Goal: Navigation & Orientation: Find specific page/section

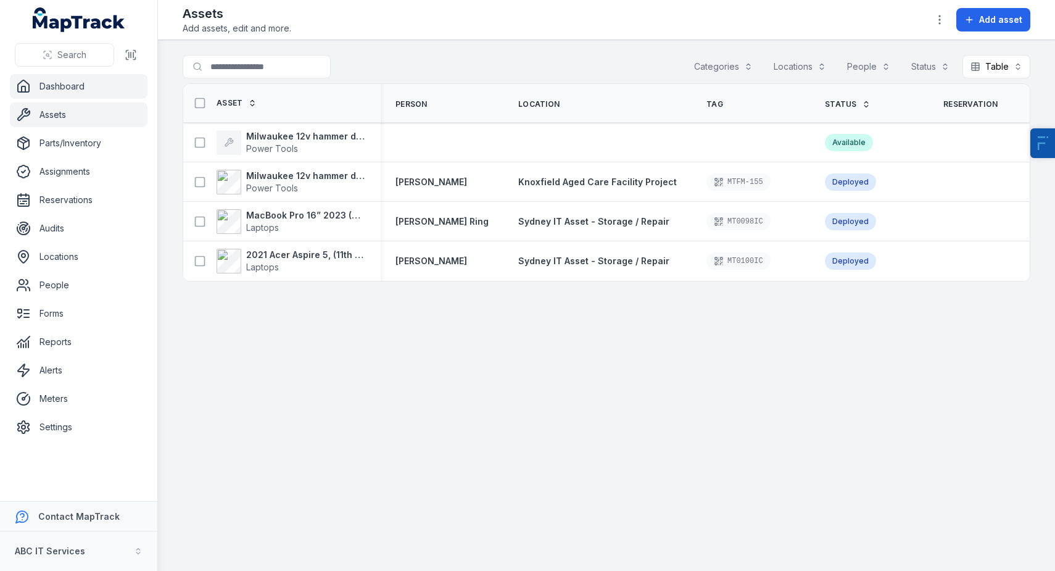
click at [94, 95] on link "Dashboard" at bounding box center [79, 86] width 138 height 25
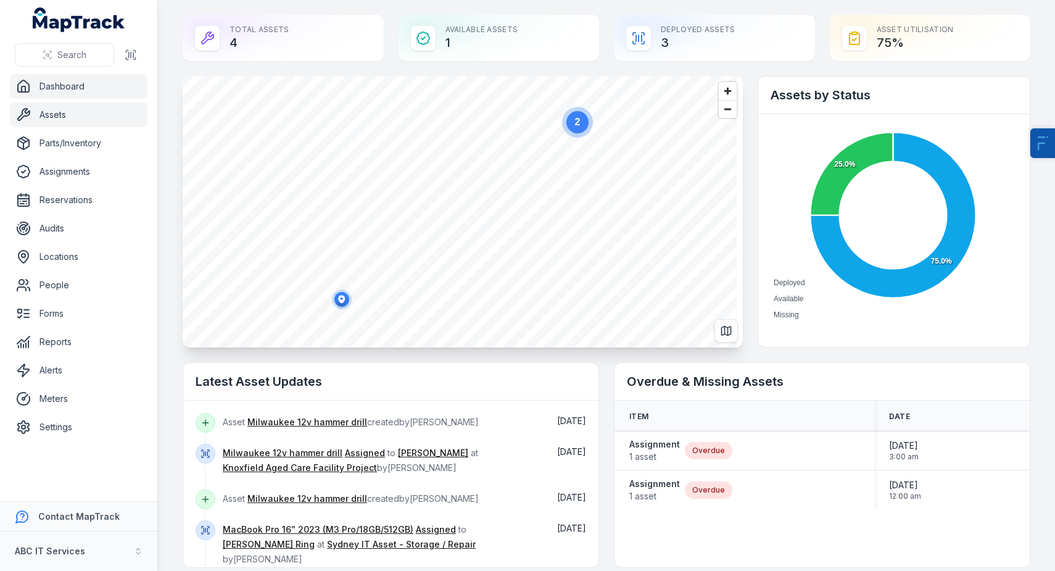
click at [83, 112] on link "Assets" at bounding box center [79, 114] width 138 height 25
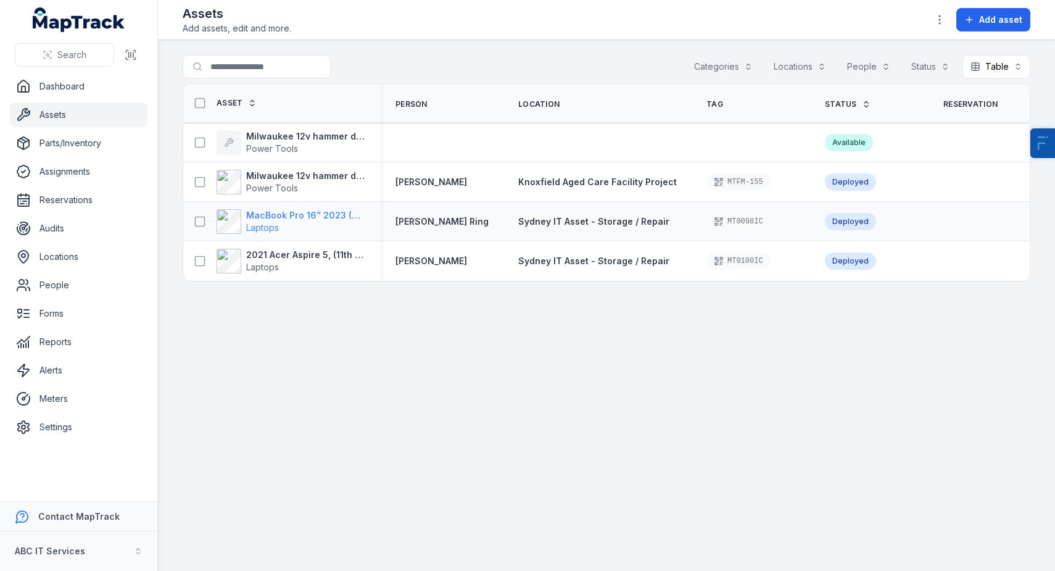
click at [275, 212] on strong "MacBook Pro 16” 2023 (M3 Pro/18GB/512GB)" at bounding box center [306, 215] width 120 height 12
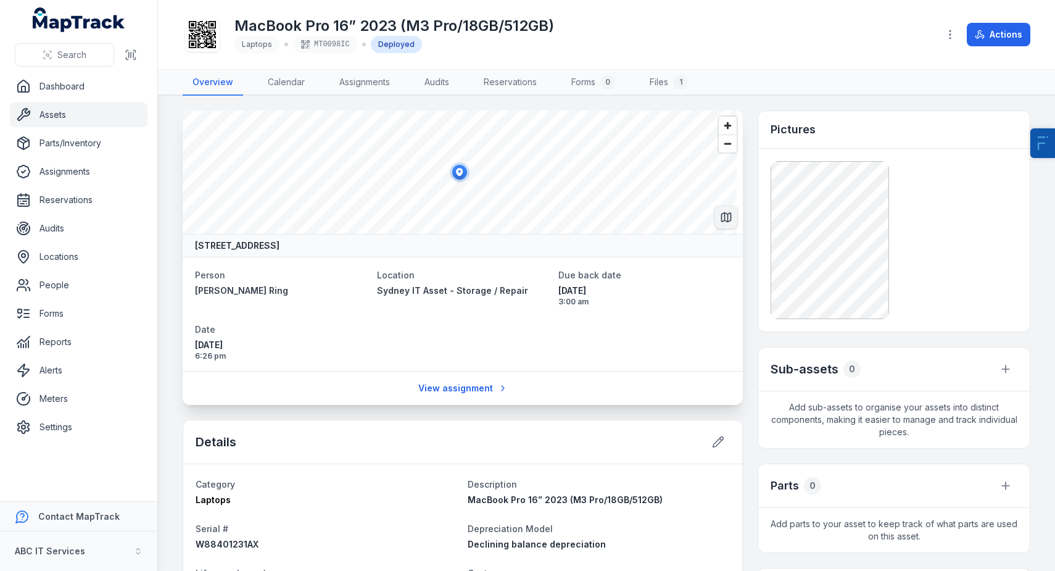
click at [720, 216] on icon "Switch to Map View" at bounding box center [726, 217] width 12 height 12
click at [92, 89] on link "Dashboard" at bounding box center [79, 86] width 138 height 25
